Goal: Task Accomplishment & Management: Use online tool/utility

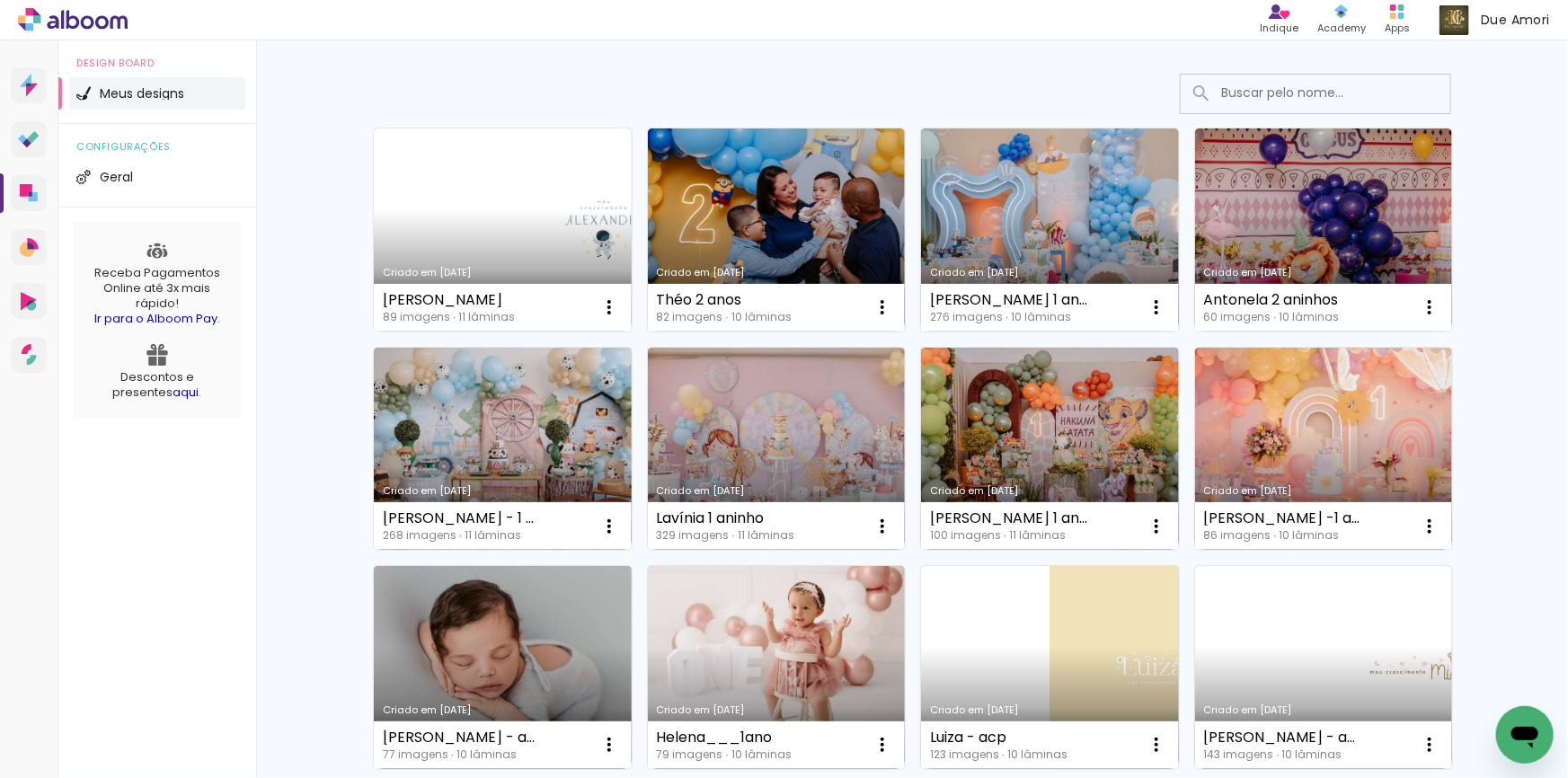
scroll to position [81, 0]
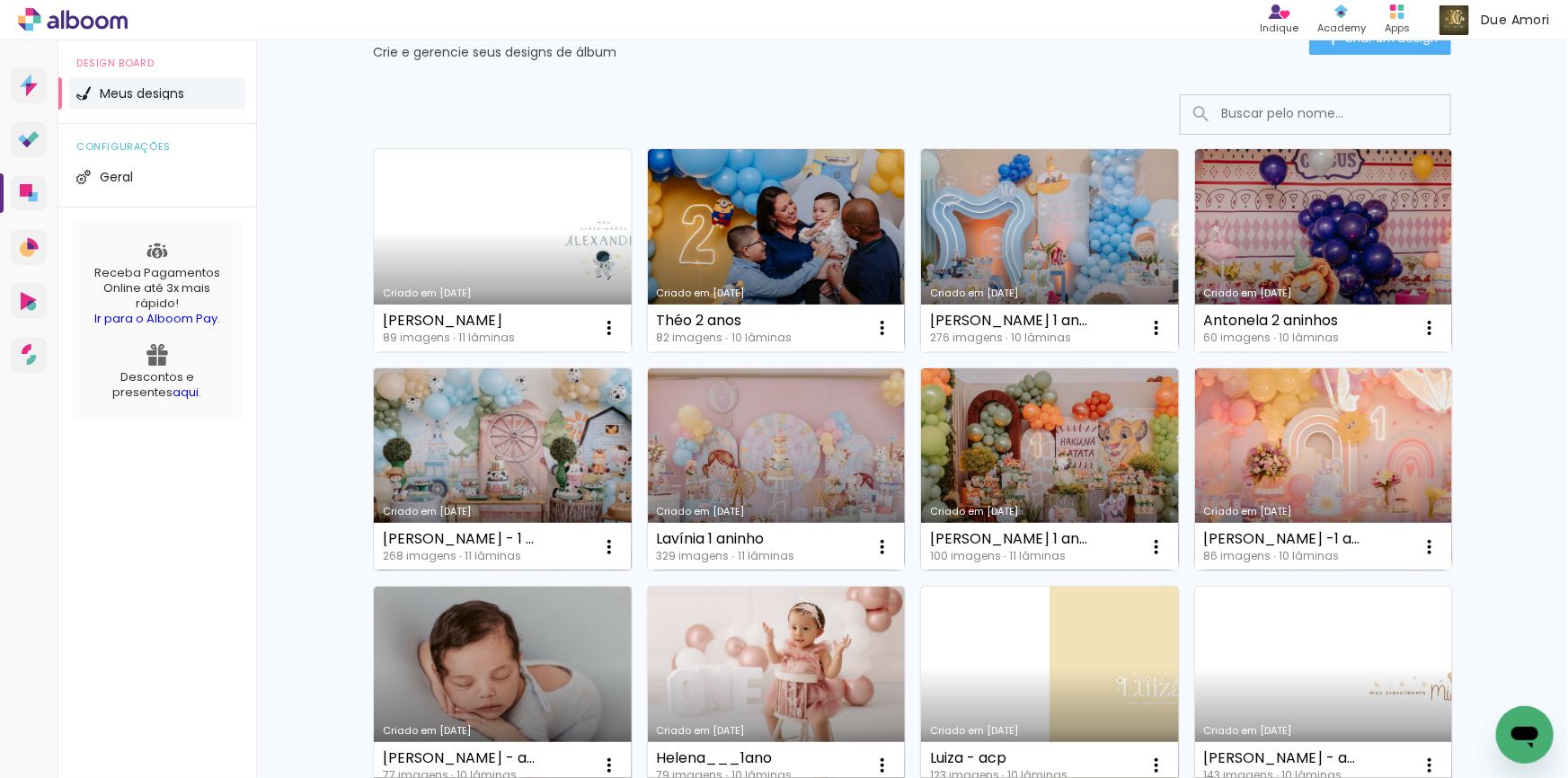
click at [485, 466] on link "Criado em [DATE]" at bounding box center [502, 469] width 258 height 203
